Goal: Task Accomplishment & Management: Use online tool/utility

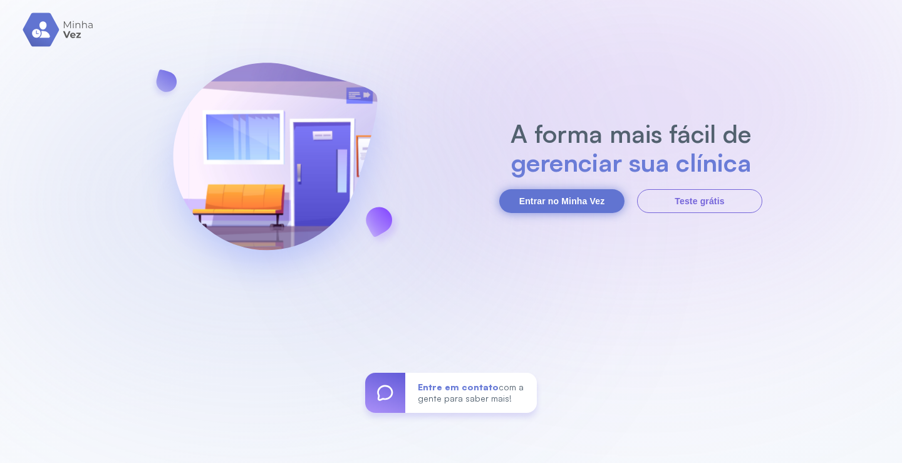
click at [545, 200] on button "Entrar no Minha Vez" at bounding box center [561, 201] width 125 height 24
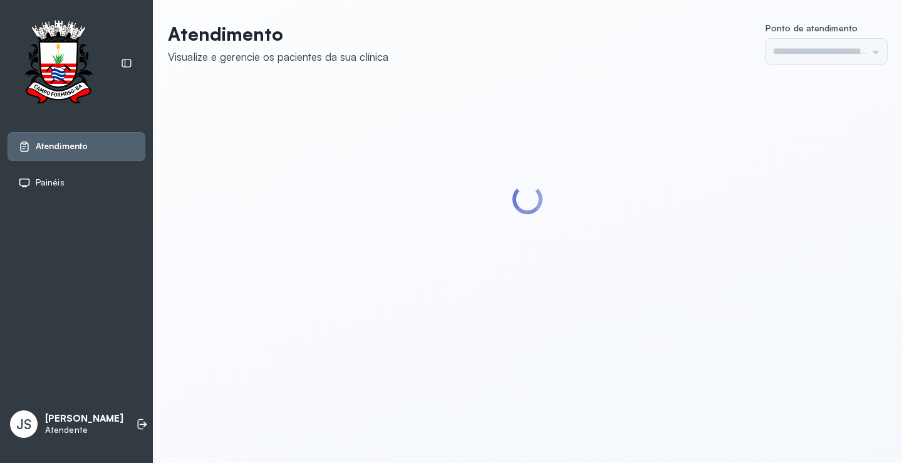
type input "*********"
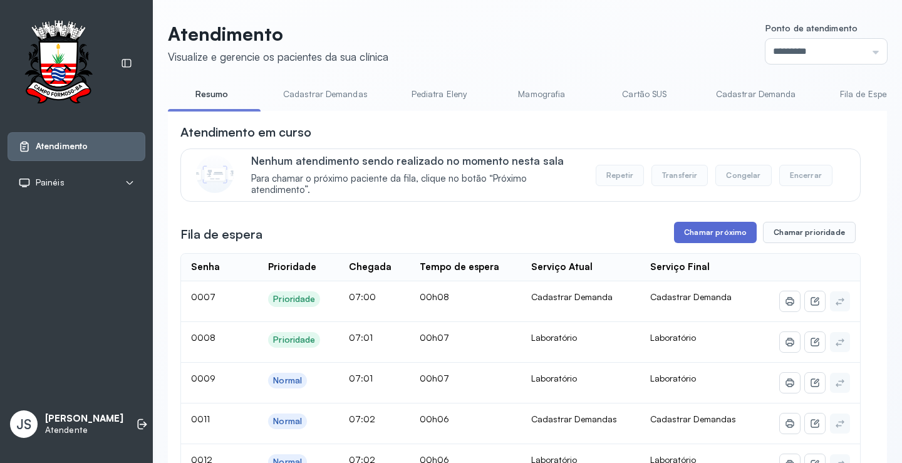
click at [718, 236] on button "Chamar próximo" at bounding box center [715, 232] width 83 height 21
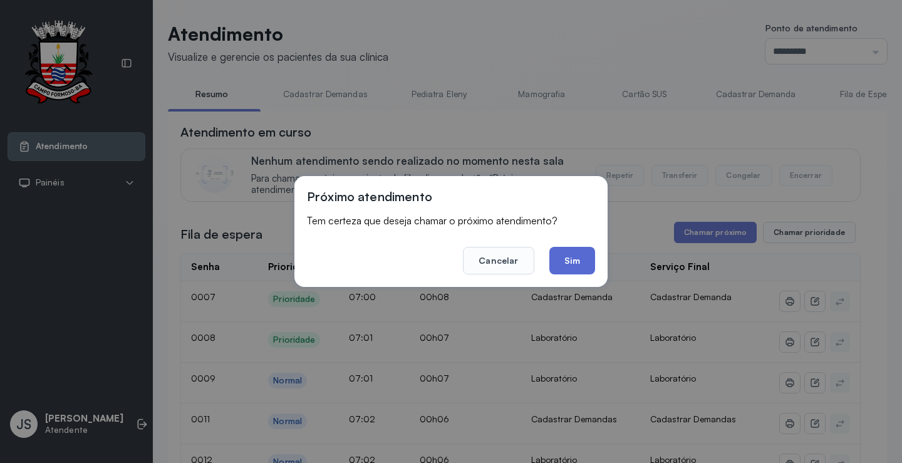
click at [572, 259] on button "Sim" at bounding box center [573, 261] width 46 height 28
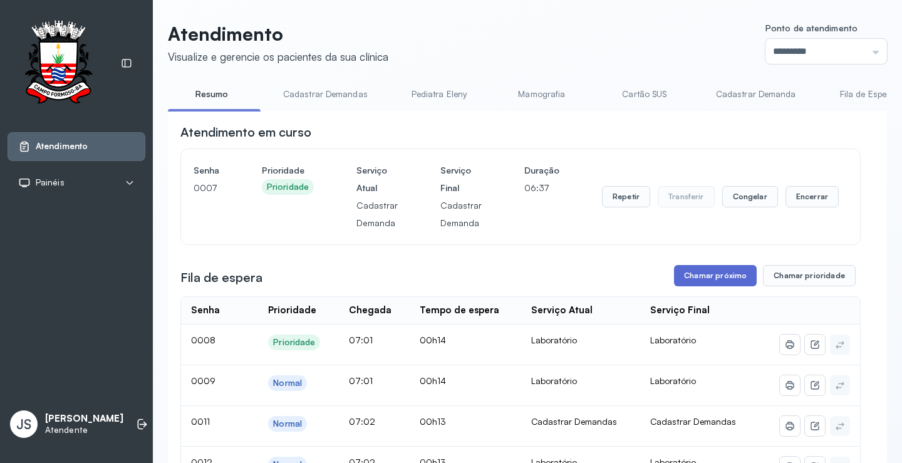
click at [714, 278] on button "Chamar próximo" at bounding box center [715, 275] width 83 height 21
click at [694, 278] on button "Chamar próximo" at bounding box center [715, 275] width 83 height 21
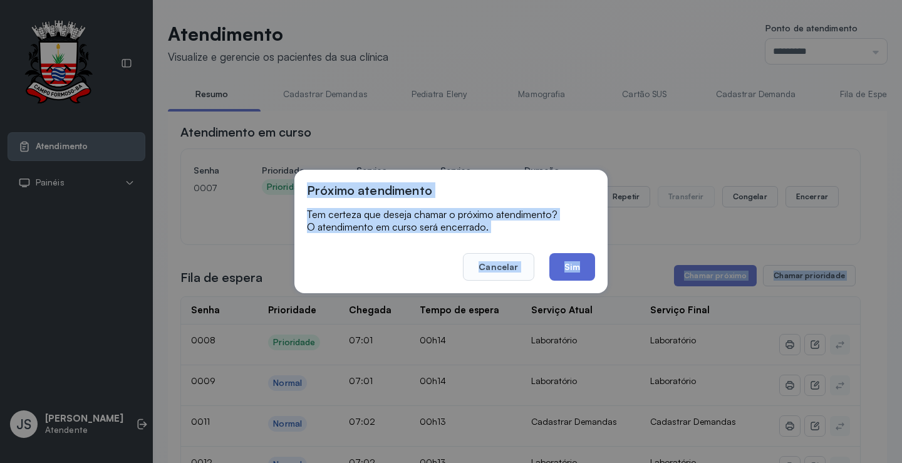
click at [565, 271] on button "Sim" at bounding box center [573, 267] width 46 height 28
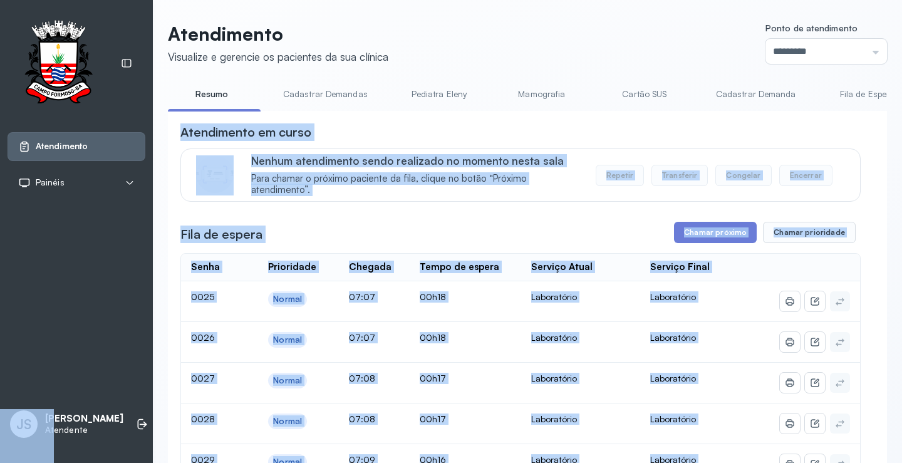
click at [724, 137] on div "Atendimento em curso" at bounding box center [520, 132] width 681 height 18
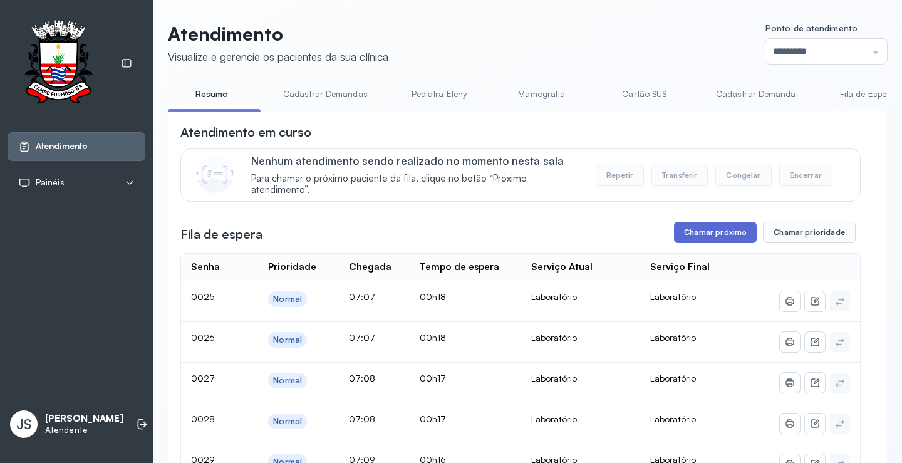
click at [711, 238] on button "Chamar próximo" at bounding box center [715, 232] width 83 height 21
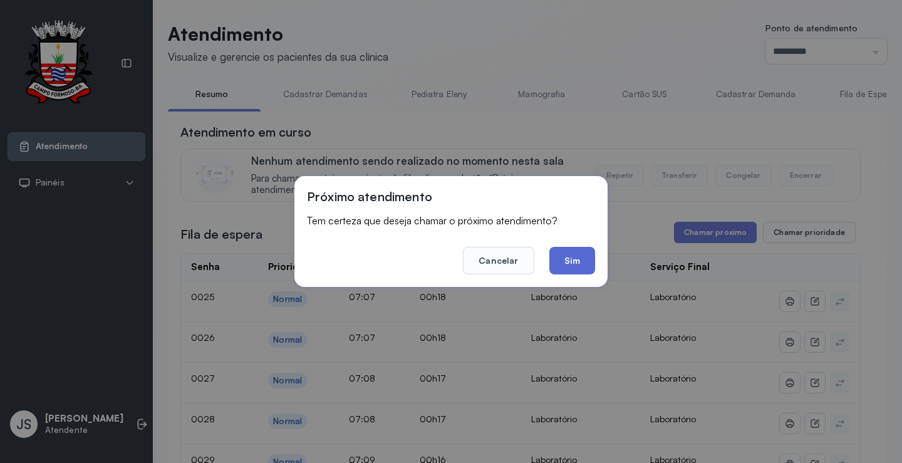
click at [570, 254] on button "Sim" at bounding box center [573, 261] width 46 height 28
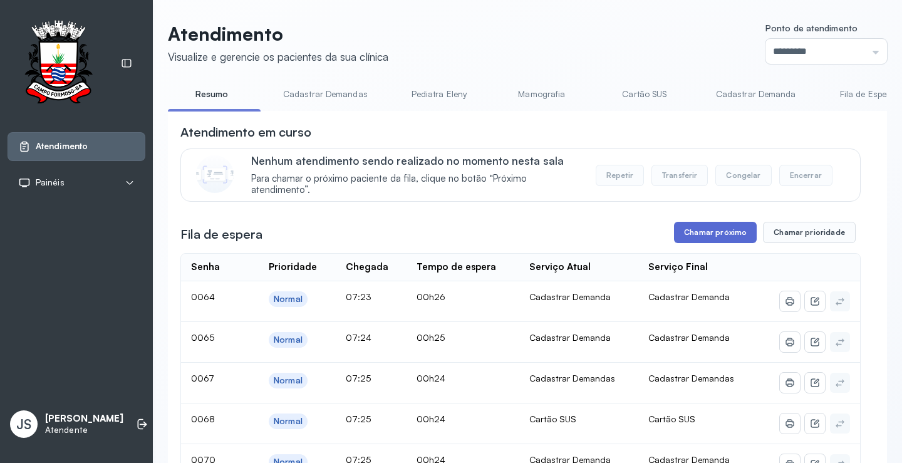
click at [712, 239] on button "Chamar próximo" at bounding box center [715, 232] width 83 height 21
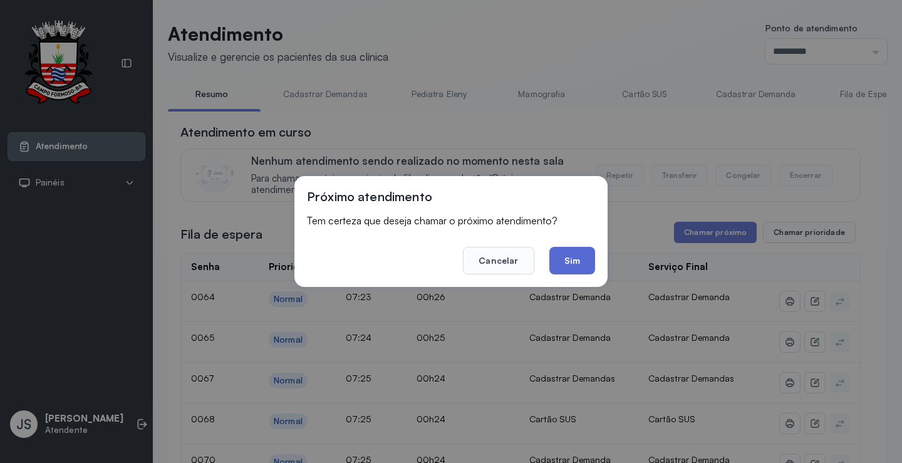
click at [579, 258] on button "Sim" at bounding box center [573, 261] width 46 height 28
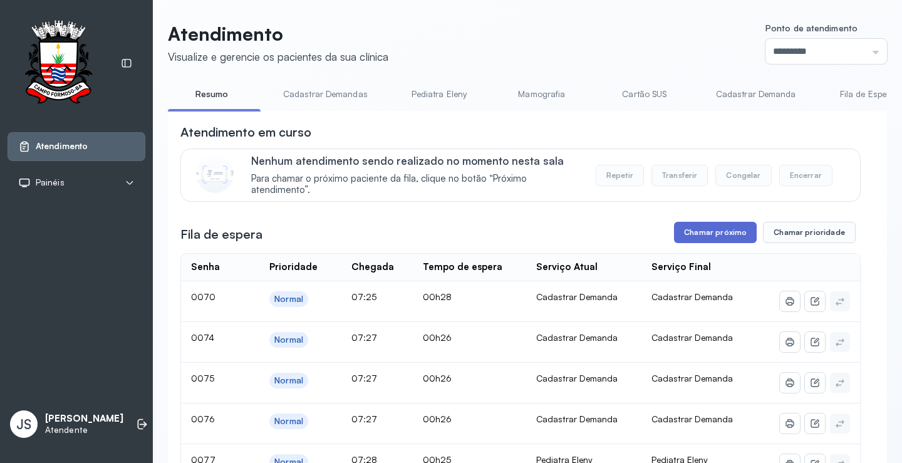
click at [723, 238] on button "Chamar próximo" at bounding box center [715, 232] width 83 height 21
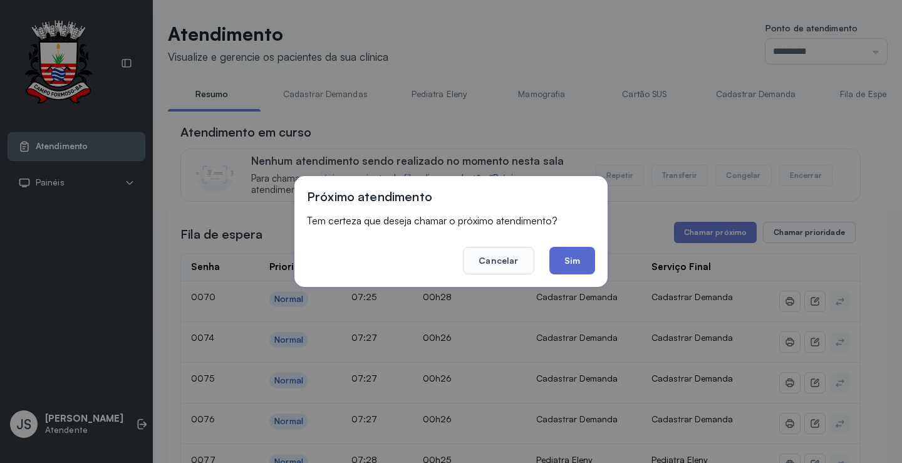
click at [578, 255] on button "Sim" at bounding box center [573, 261] width 46 height 28
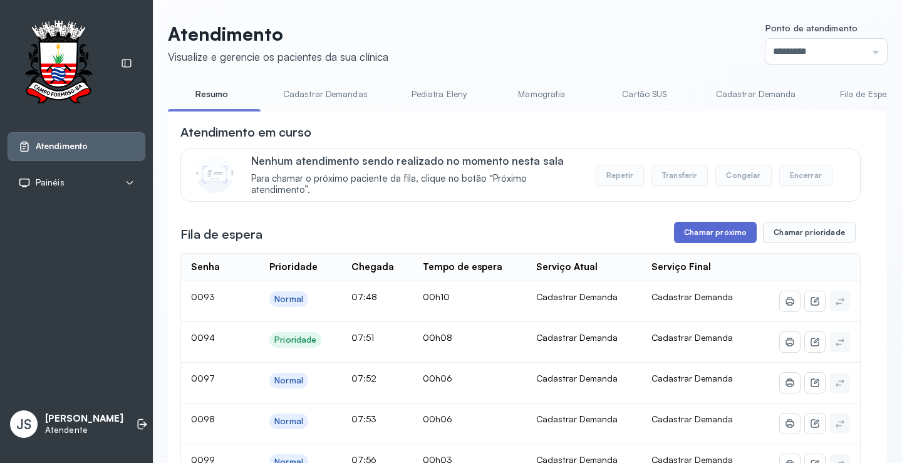
click at [709, 239] on button "Chamar próximo" at bounding box center [715, 232] width 83 height 21
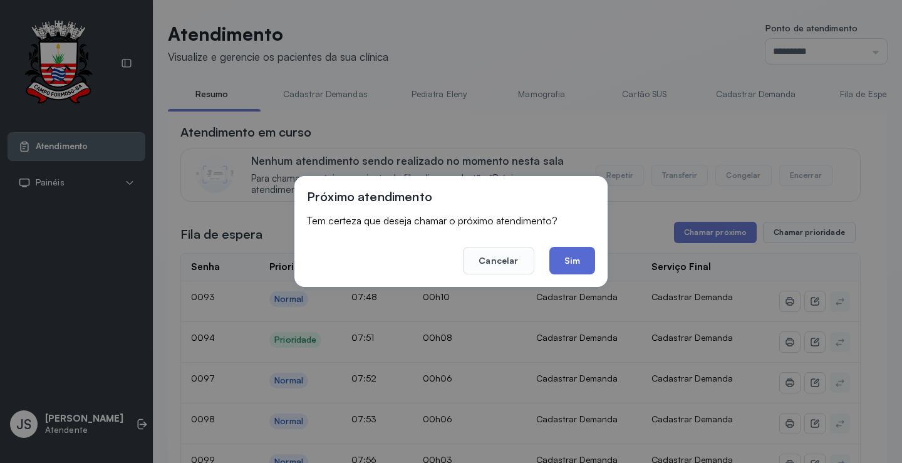
click at [578, 255] on button "Sim" at bounding box center [573, 261] width 46 height 28
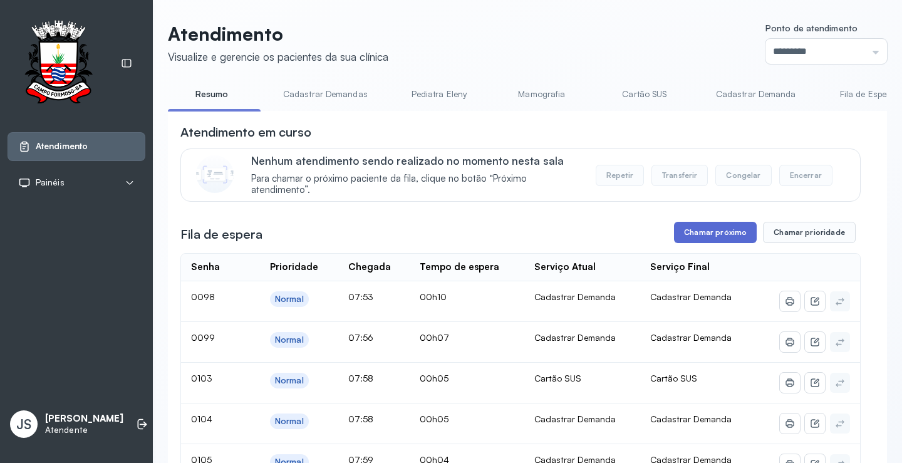
click at [728, 239] on button "Chamar próximo" at bounding box center [715, 232] width 83 height 21
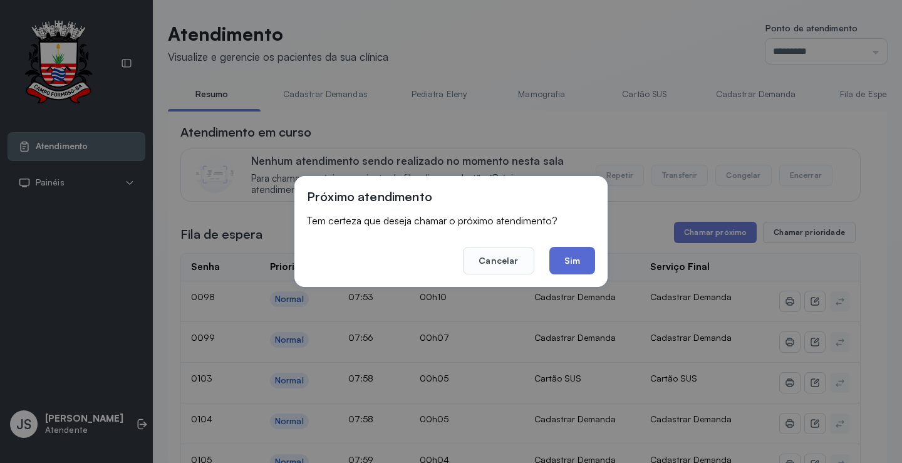
click at [569, 258] on button "Sim" at bounding box center [573, 261] width 46 height 28
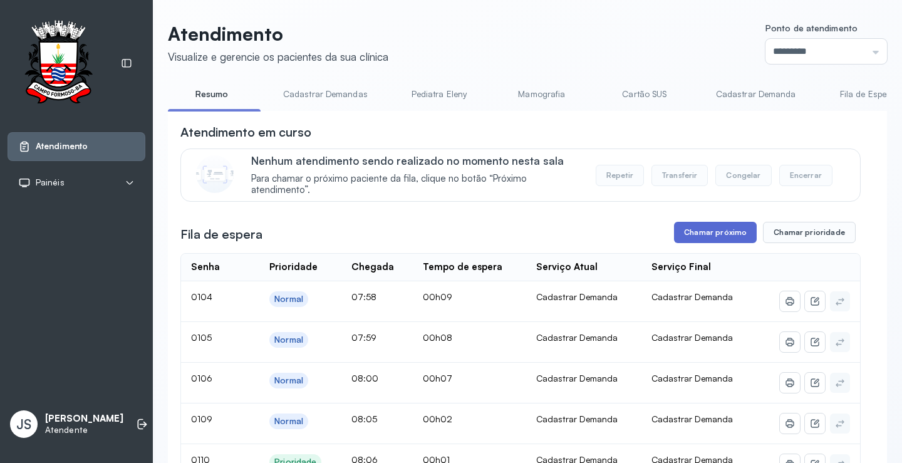
click at [716, 229] on button "Chamar próximo" at bounding box center [715, 232] width 83 height 21
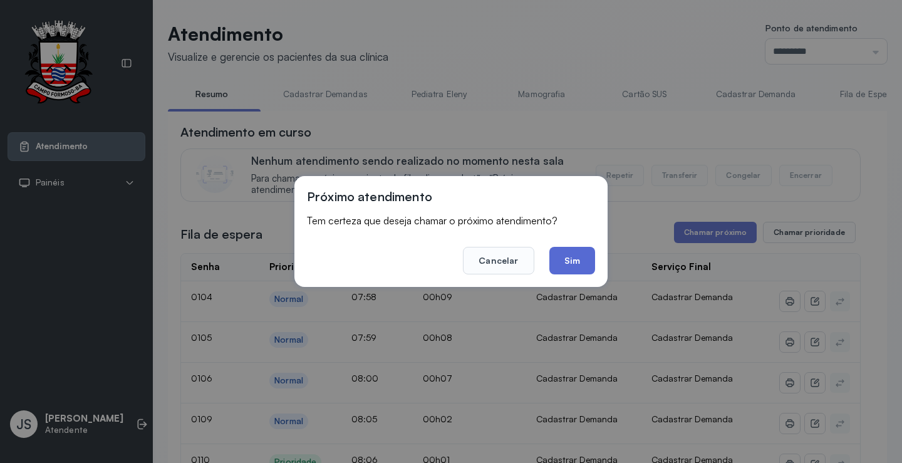
click at [577, 260] on button "Sim" at bounding box center [573, 261] width 46 height 28
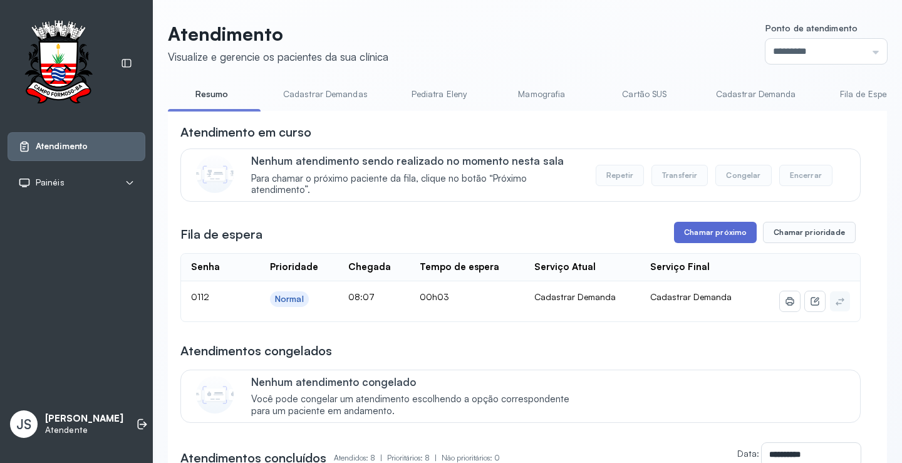
click at [719, 237] on button "Chamar próximo" at bounding box center [715, 232] width 83 height 21
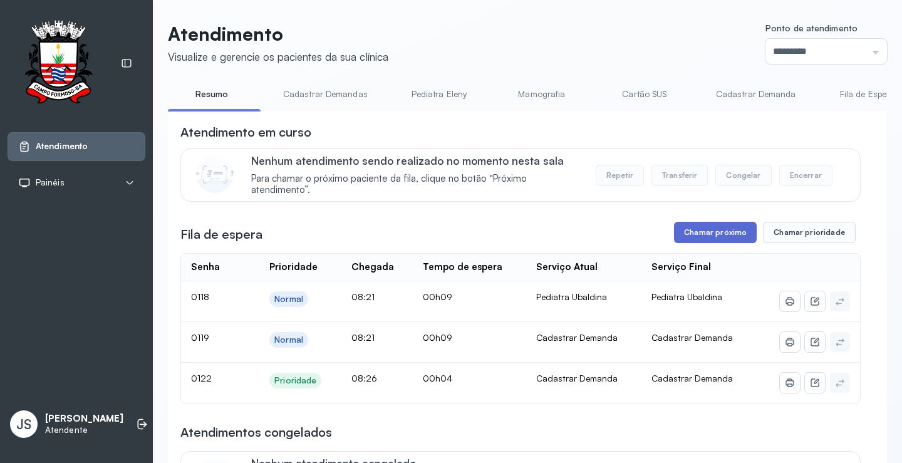
click at [704, 237] on button "Chamar próximo" at bounding box center [715, 232] width 83 height 21
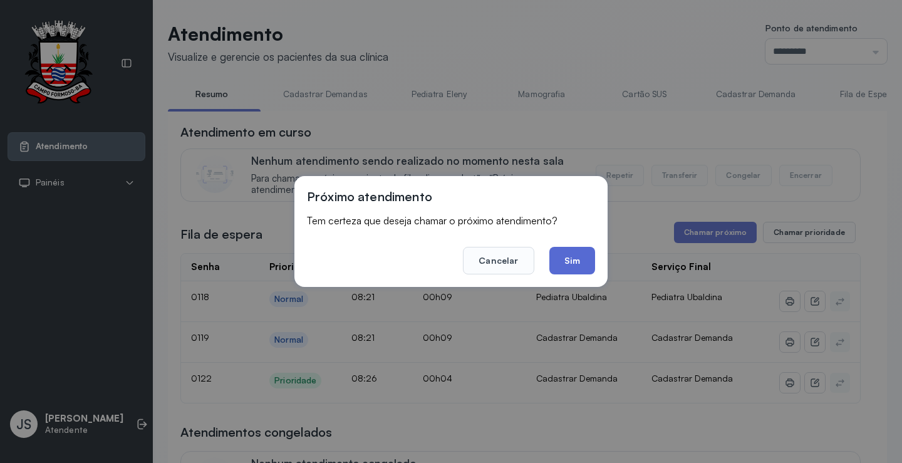
click at [582, 256] on button "Sim" at bounding box center [573, 261] width 46 height 28
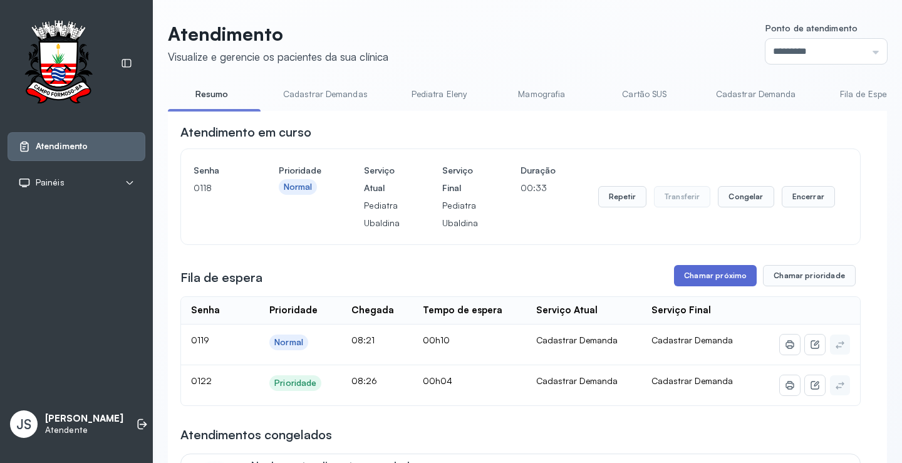
click at [717, 282] on button "Chamar próximo" at bounding box center [715, 275] width 83 height 21
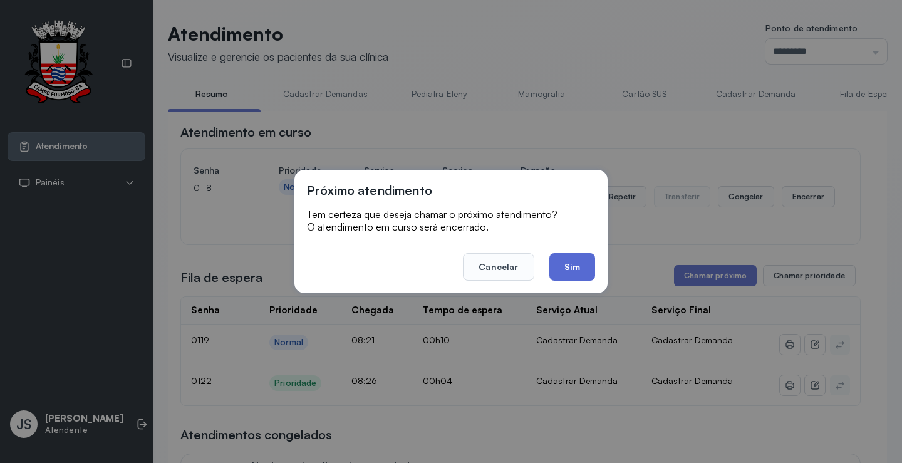
click at [569, 269] on button "Sim" at bounding box center [573, 267] width 46 height 28
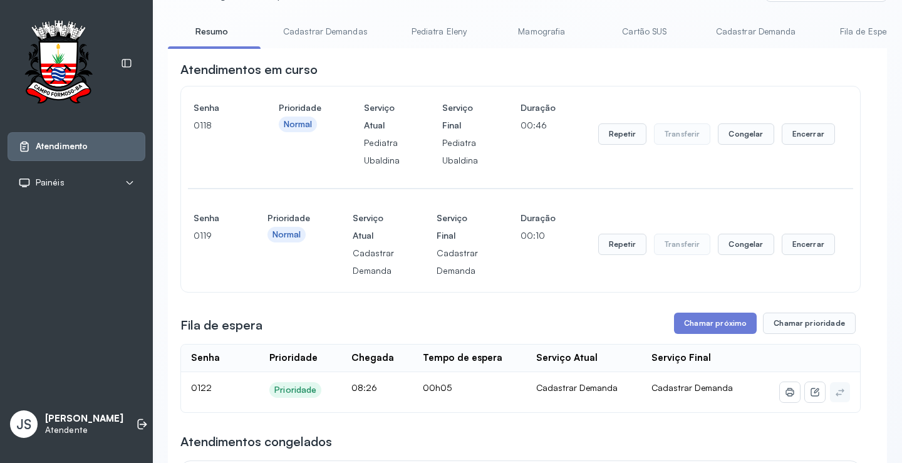
scroll to position [251, 0]
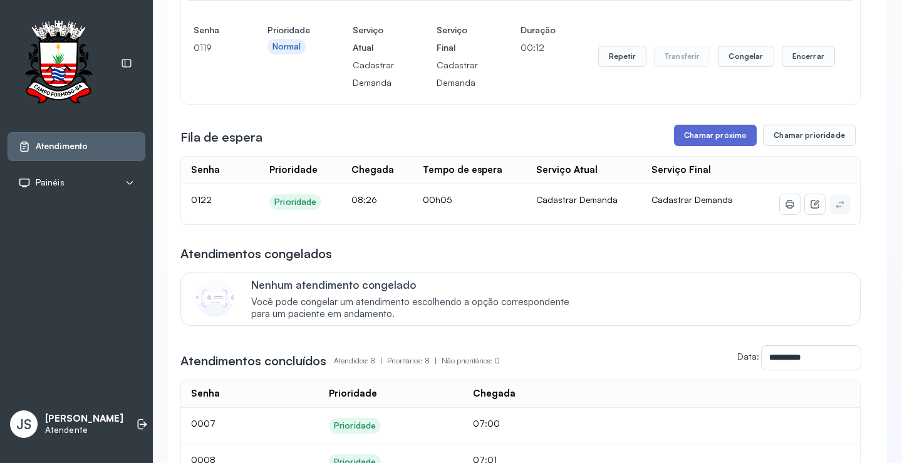
click at [701, 139] on button "Chamar próximo" at bounding box center [715, 135] width 83 height 21
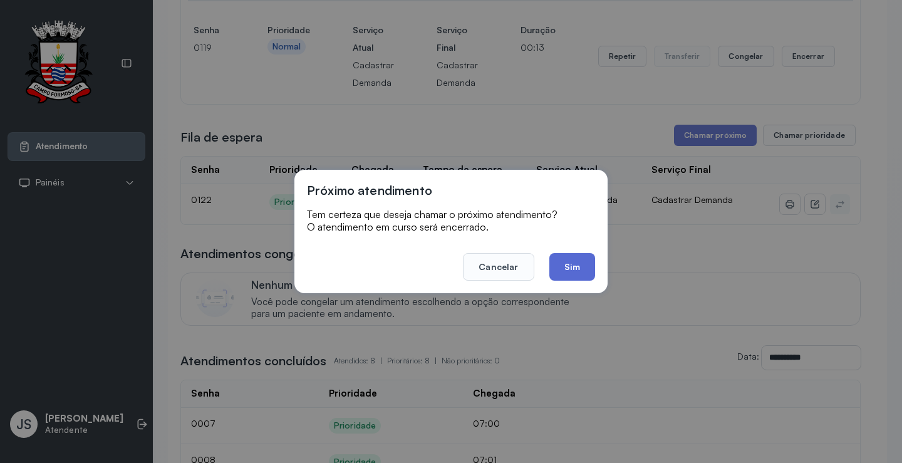
click at [582, 256] on button "Sim" at bounding box center [573, 267] width 46 height 28
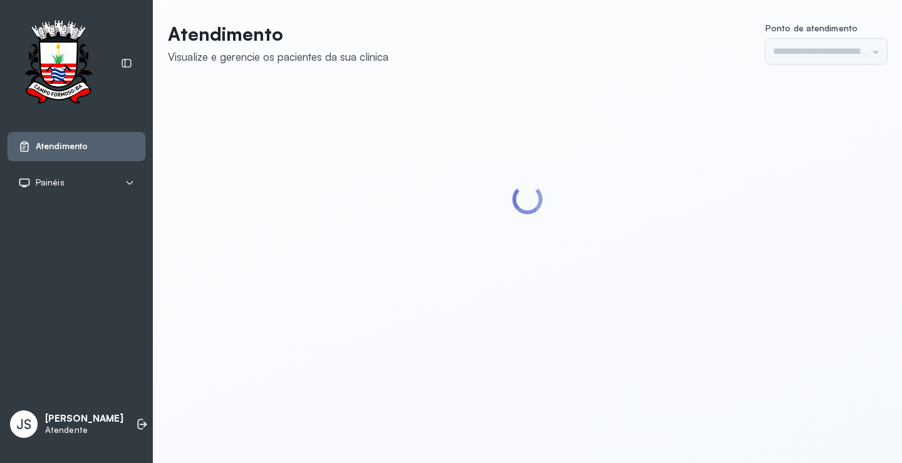
type input "*********"
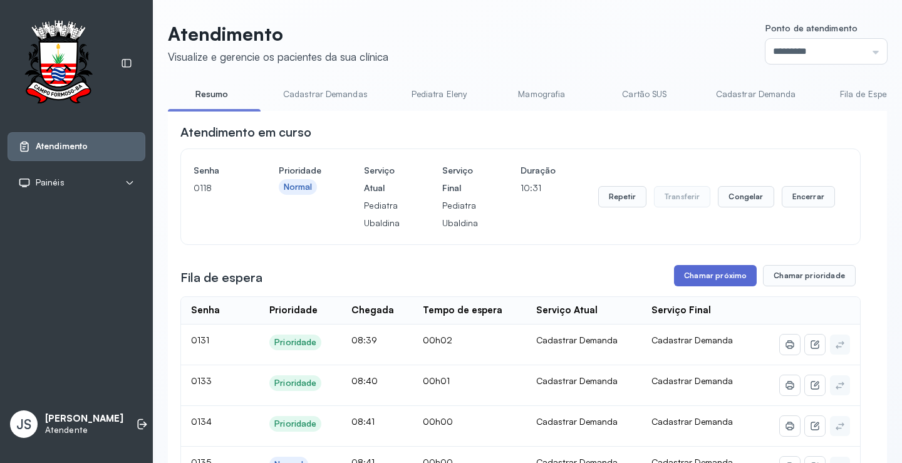
click at [719, 275] on button "Chamar próximo" at bounding box center [715, 275] width 83 height 21
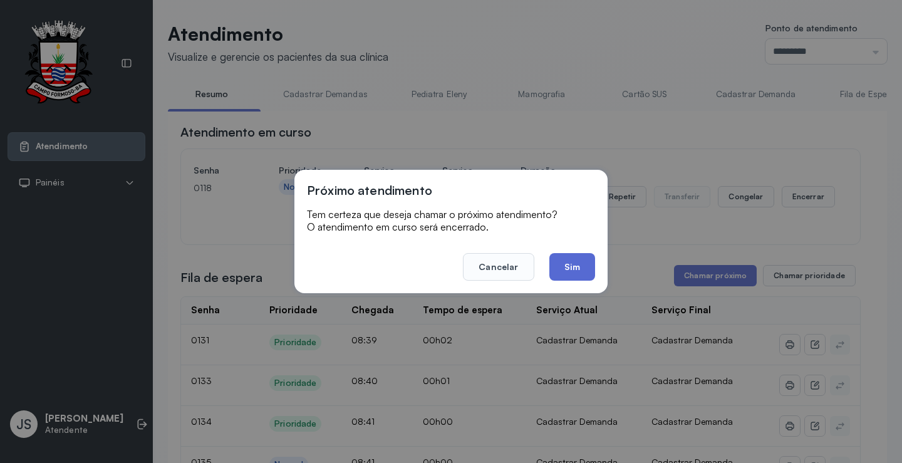
click at [574, 269] on button "Sim" at bounding box center [573, 267] width 46 height 28
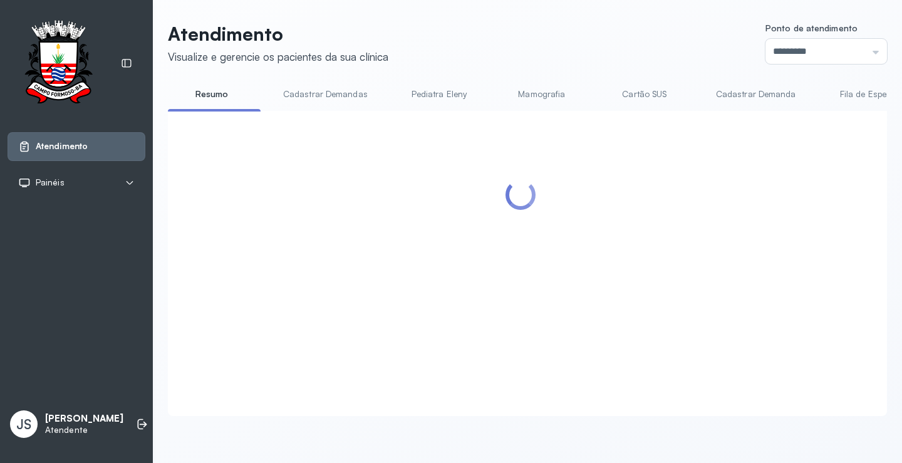
scroll to position [188, 0]
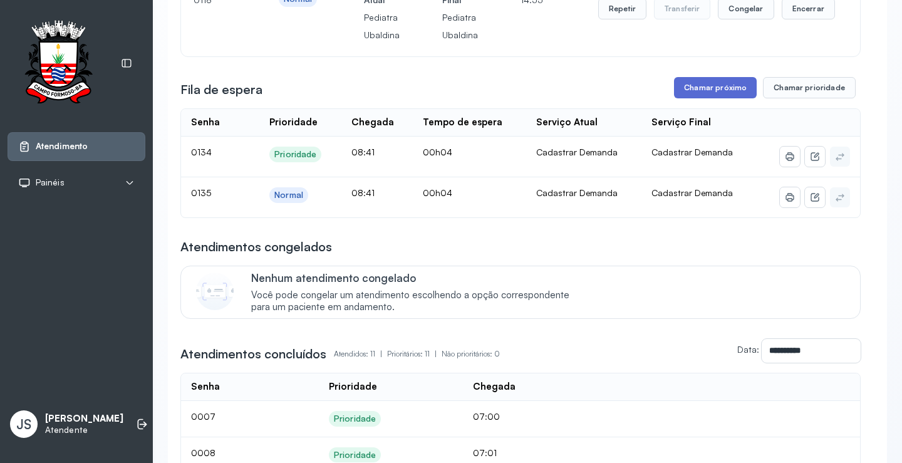
click at [704, 89] on button "Chamar próximo" at bounding box center [715, 87] width 83 height 21
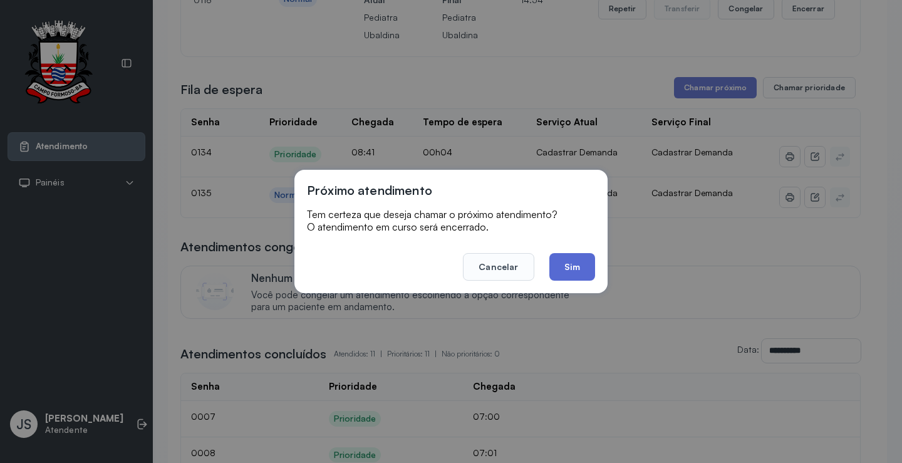
click at [570, 268] on button "Sim" at bounding box center [573, 267] width 46 height 28
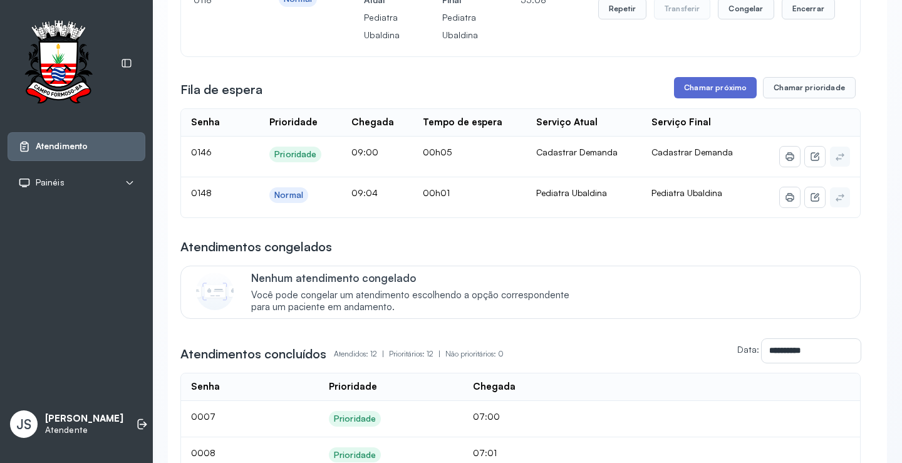
click at [726, 95] on button "Chamar próximo" at bounding box center [715, 87] width 83 height 21
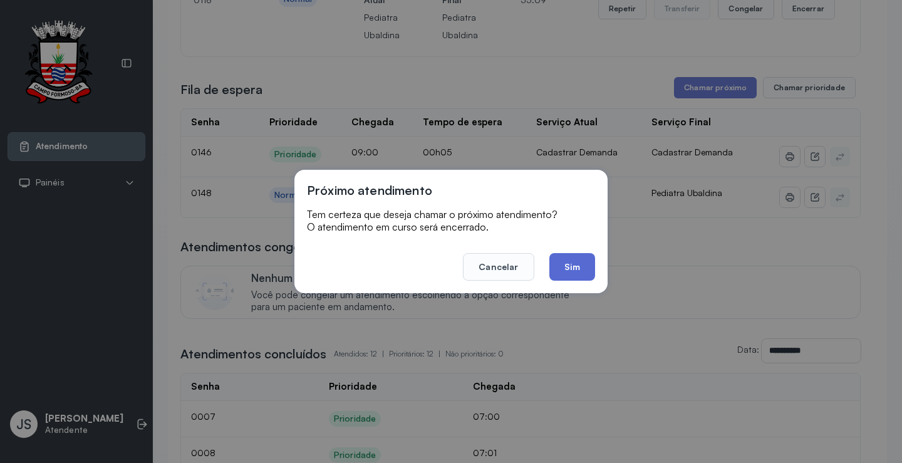
click at [574, 264] on button "Sim" at bounding box center [573, 267] width 46 height 28
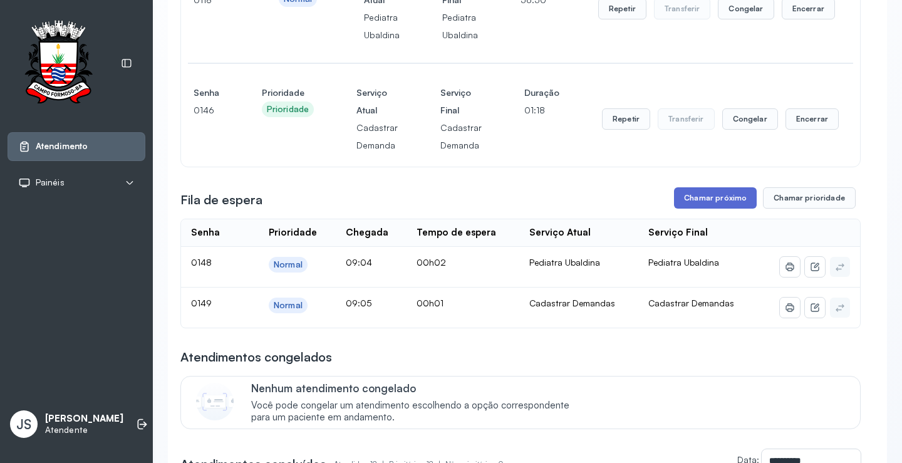
click at [725, 204] on button "Chamar próximo" at bounding box center [715, 197] width 83 height 21
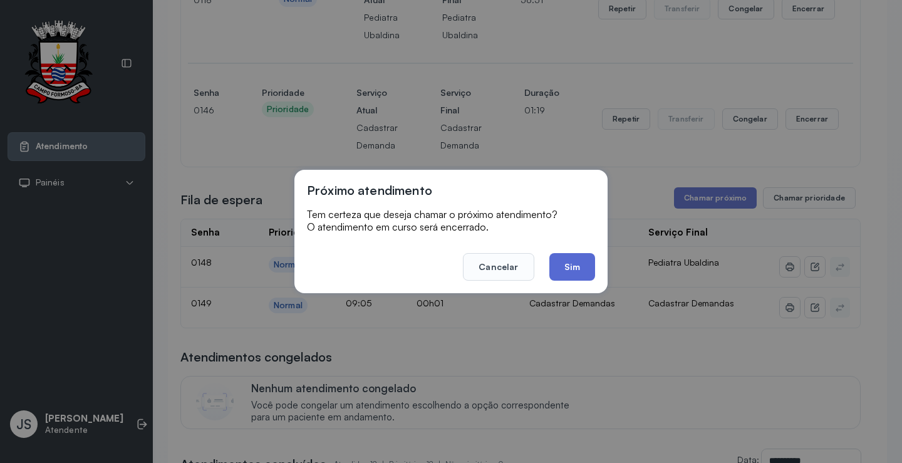
click at [570, 258] on button "Sim" at bounding box center [573, 267] width 46 height 28
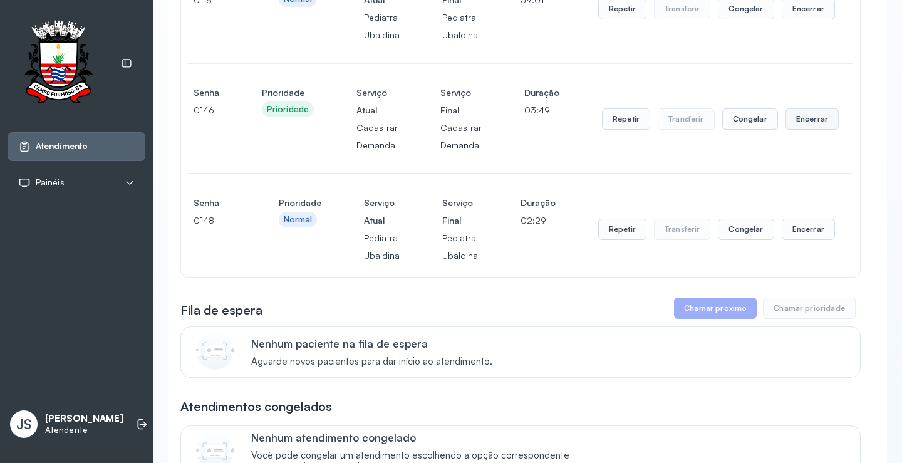
click at [792, 19] on button "Encerrar" at bounding box center [808, 8] width 53 height 21
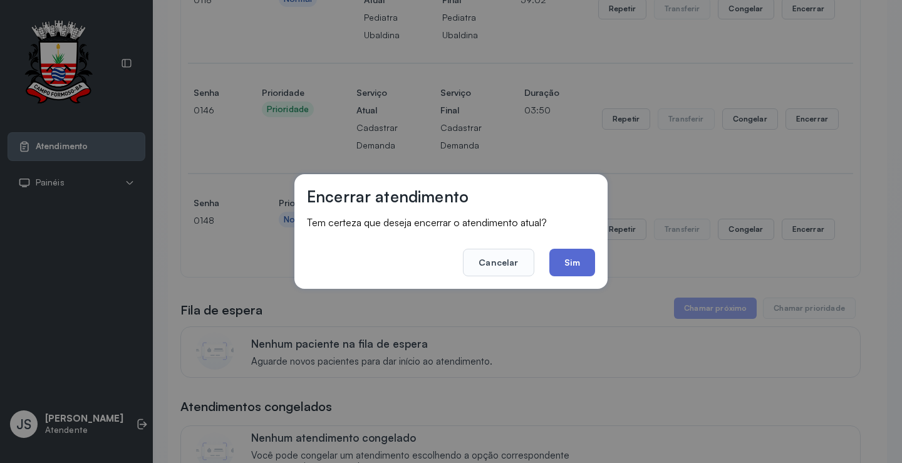
click at [582, 258] on button "Sim" at bounding box center [573, 263] width 46 height 28
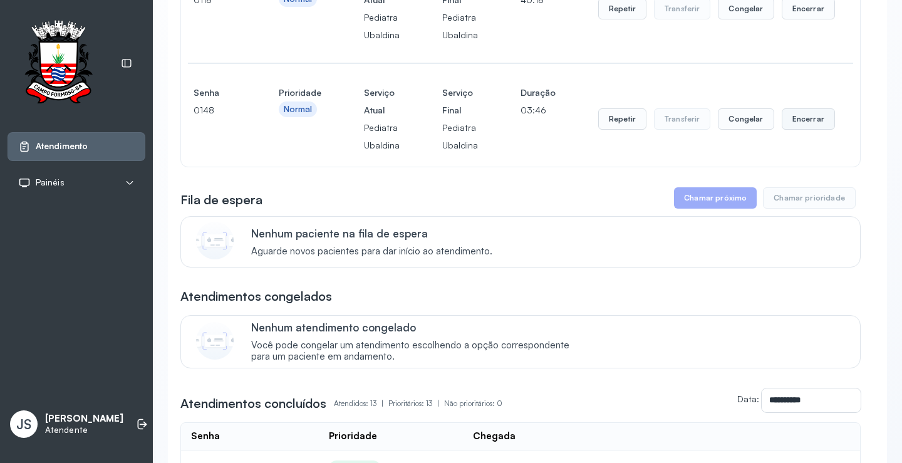
click at [804, 19] on button "Encerrar" at bounding box center [808, 8] width 53 height 21
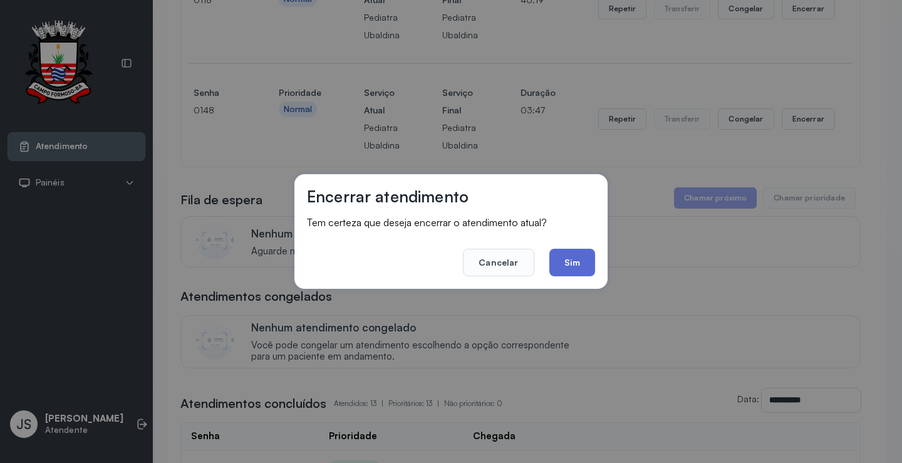
click at [572, 257] on button "Sim" at bounding box center [573, 263] width 46 height 28
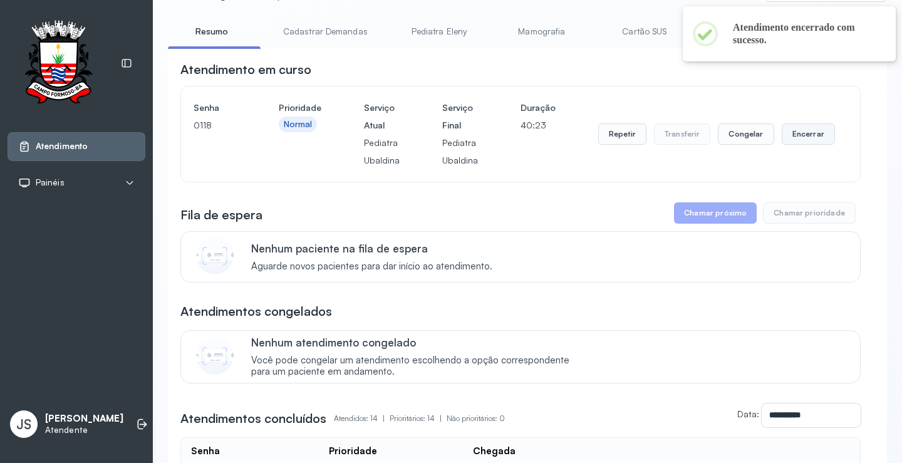
scroll to position [0, 0]
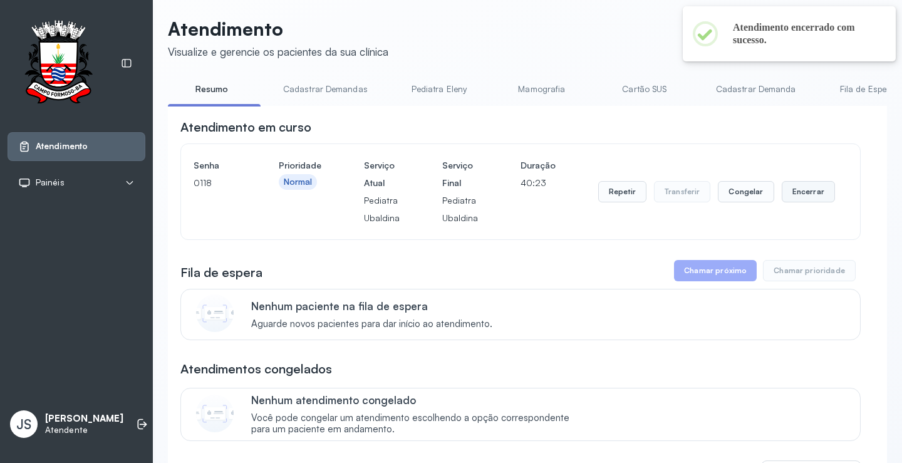
click at [797, 135] on div "Atendimento em curso Senha 0118 Prioridade Normal Serviço Atual Pediatra Ubaldi…" at bounding box center [520, 179] width 681 height 122
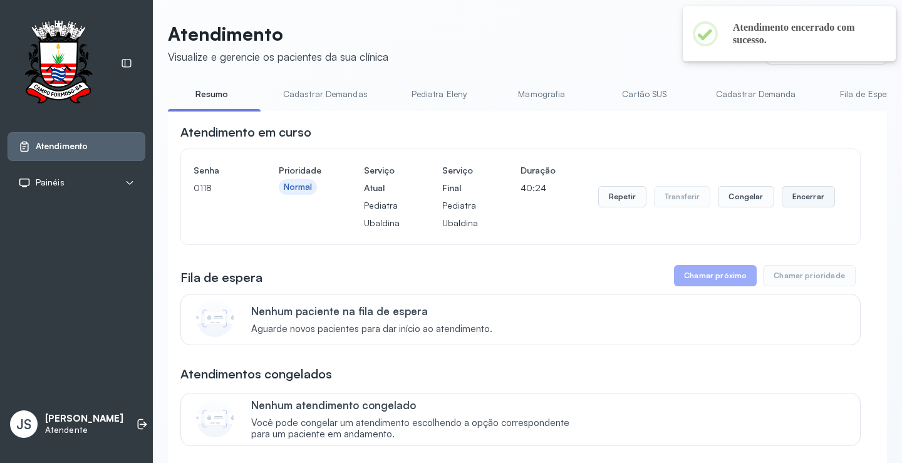
click at [793, 201] on button "Encerrar" at bounding box center [808, 196] width 53 height 21
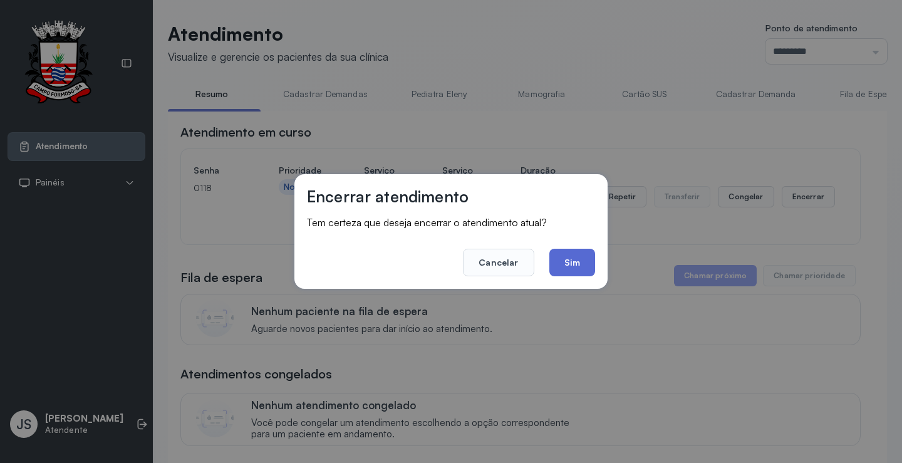
click at [570, 268] on button "Sim" at bounding box center [573, 263] width 46 height 28
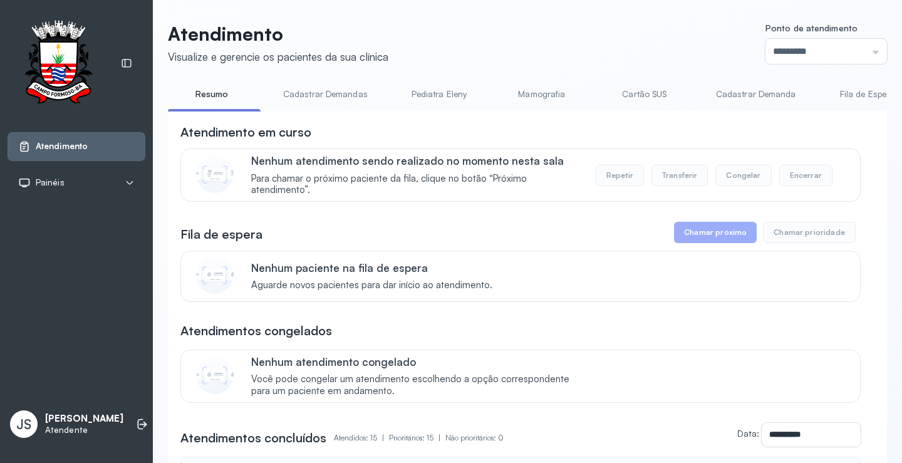
click at [99, 425] on p "Atendente" at bounding box center [84, 430] width 78 height 11
click at [140, 424] on icon at bounding box center [144, 425] width 8 height 6
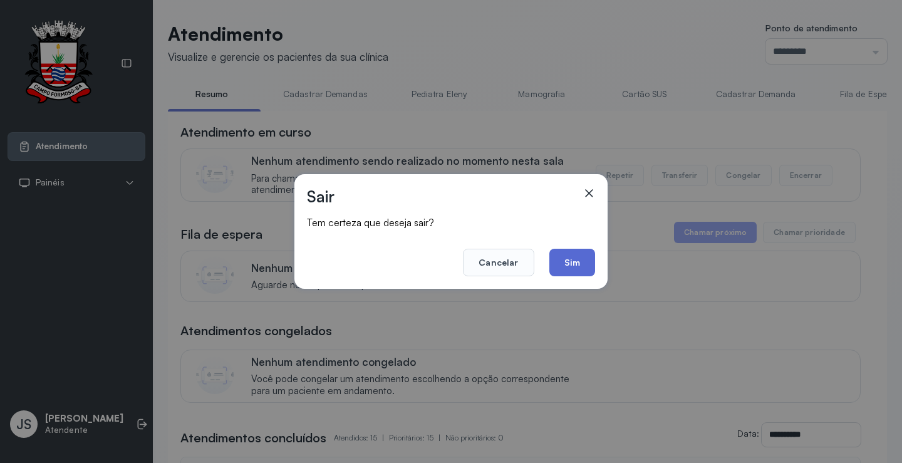
click at [582, 268] on button "Sim" at bounding box center [573, 263] width 46 height 28
